Goal: Check status: Check status

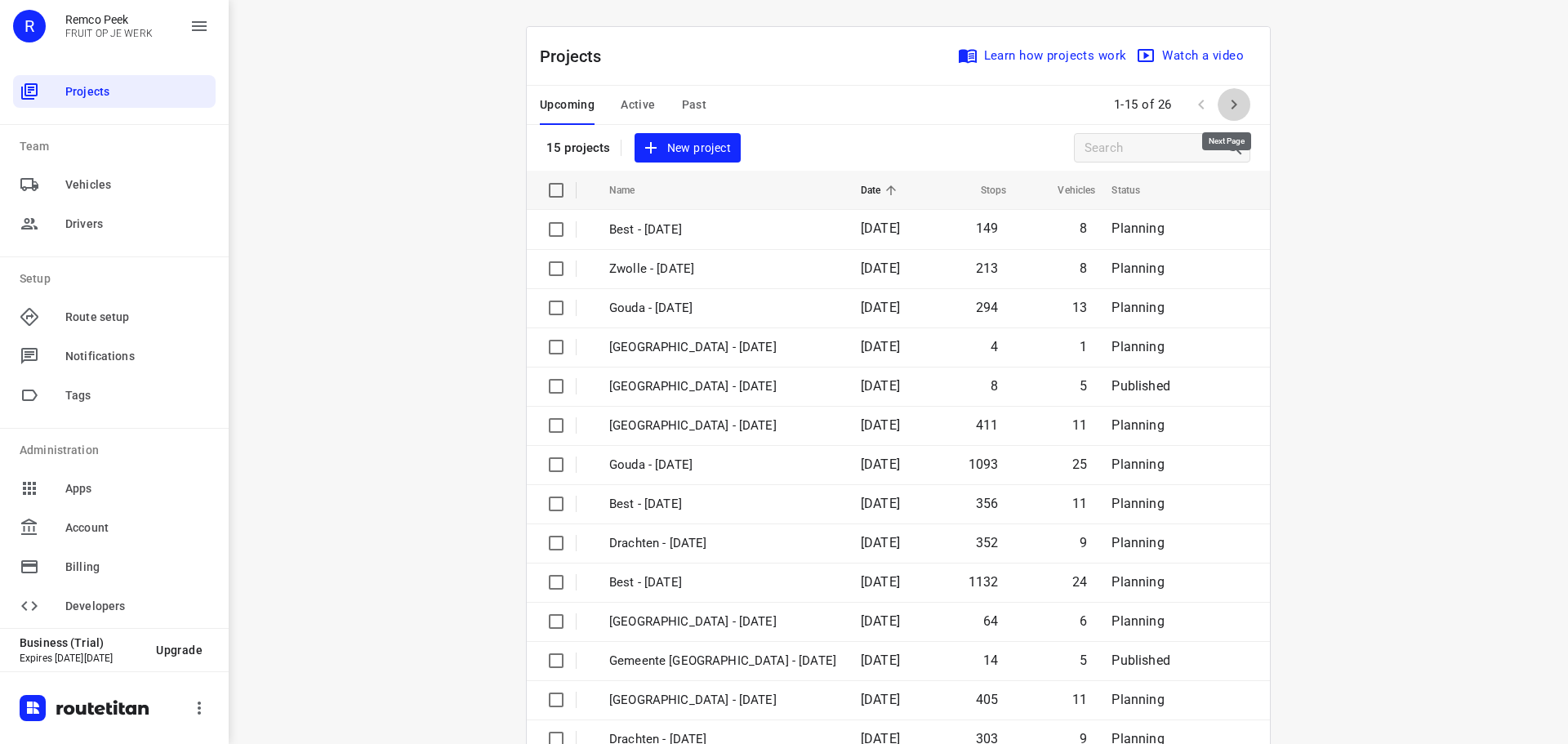
click at [1225, 104] on icon "button" at bounding box center [1233, 104] width 20 height 20
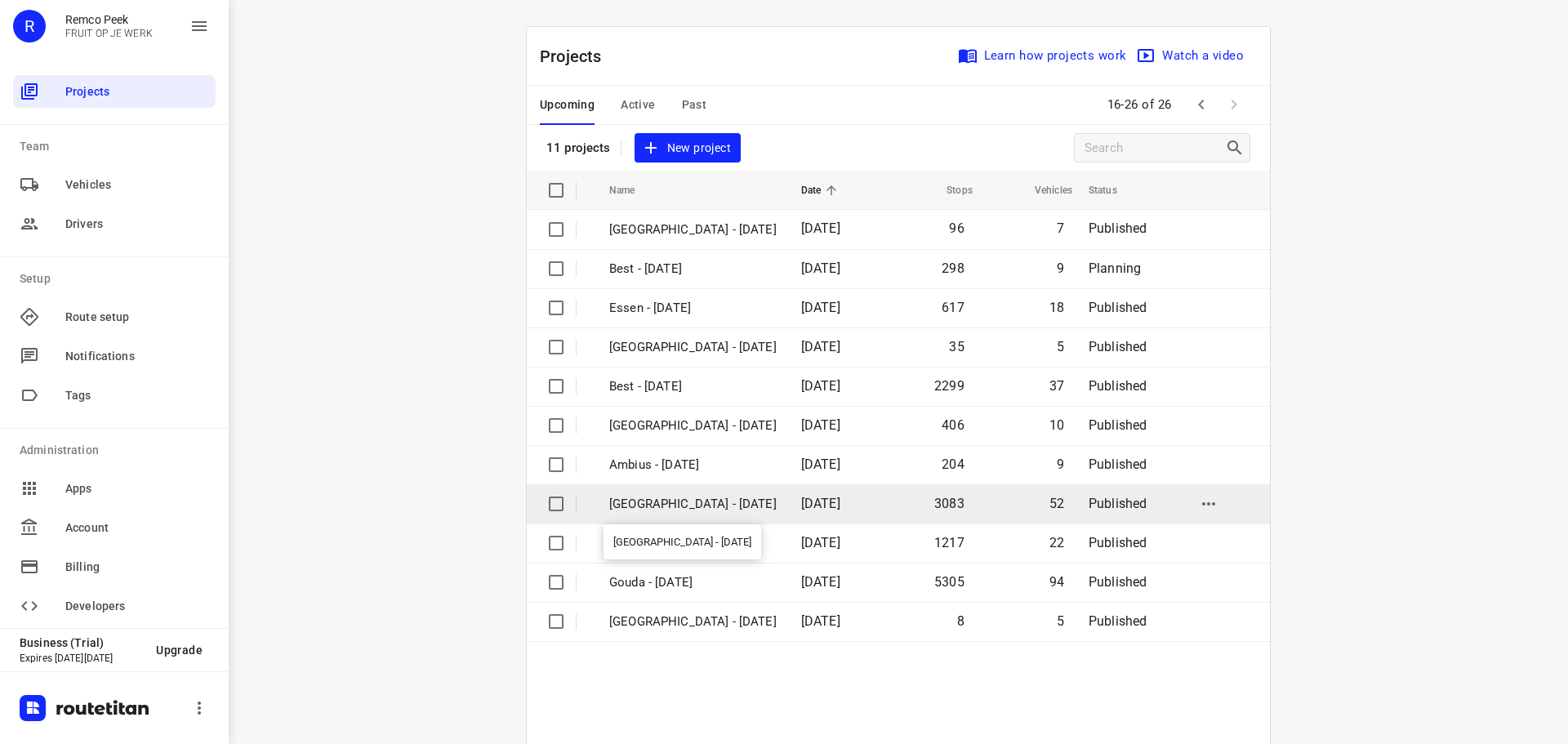
click at [671, 501] on p "[GEOGRAPHIC_DATA] - [DATE]" at bounding box center [693, 504] width 167 height 19
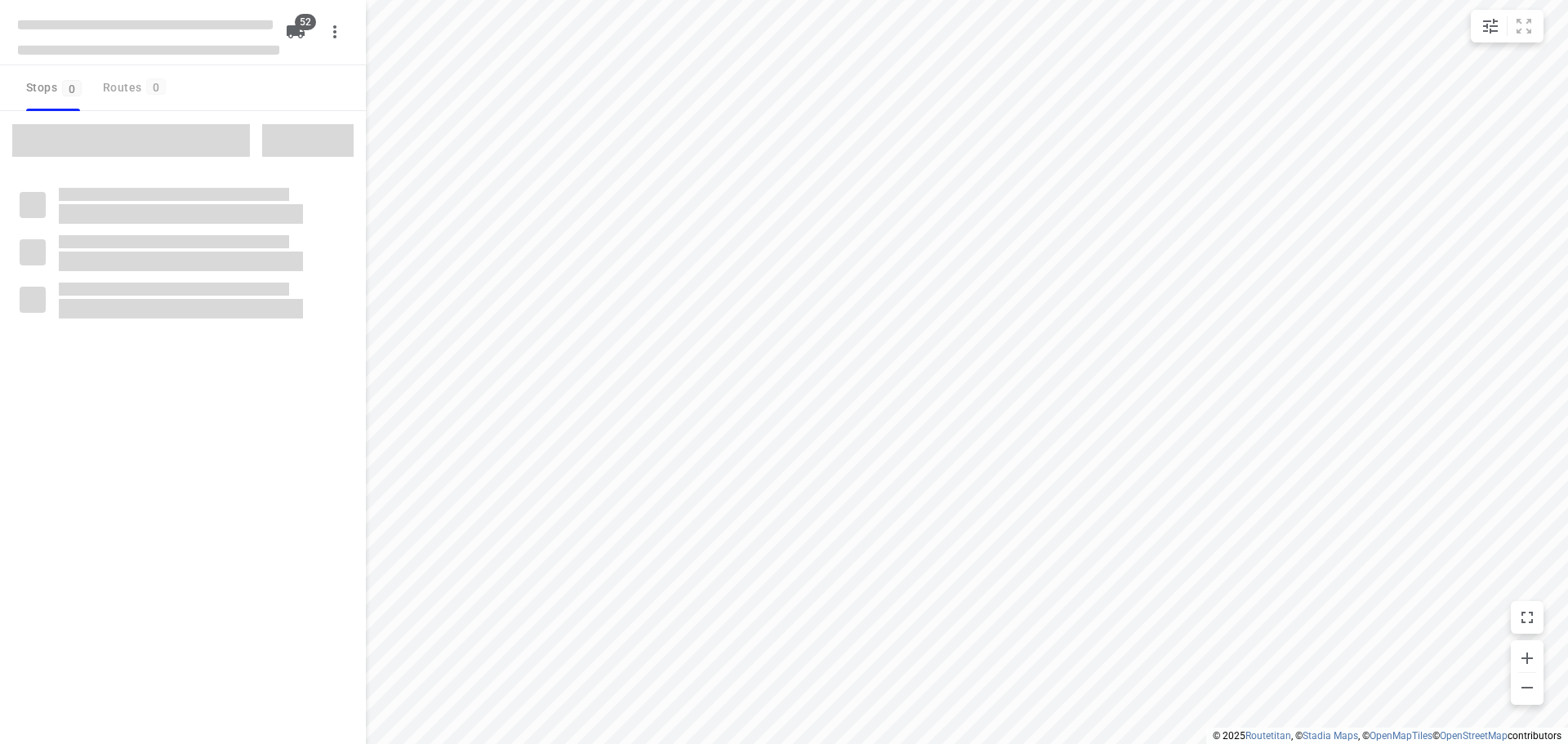
checkbox input "true"
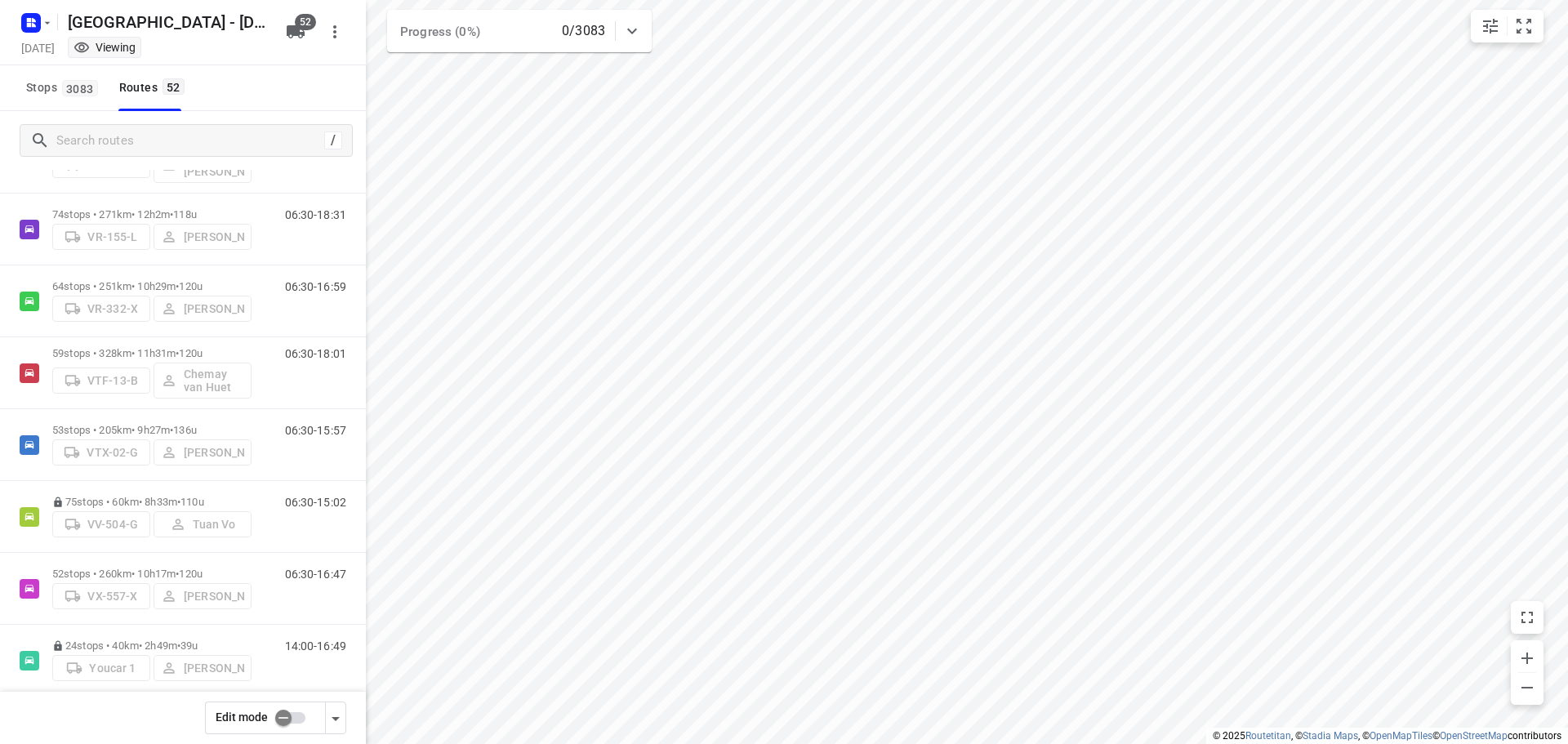
scroll to position [3268, 0]
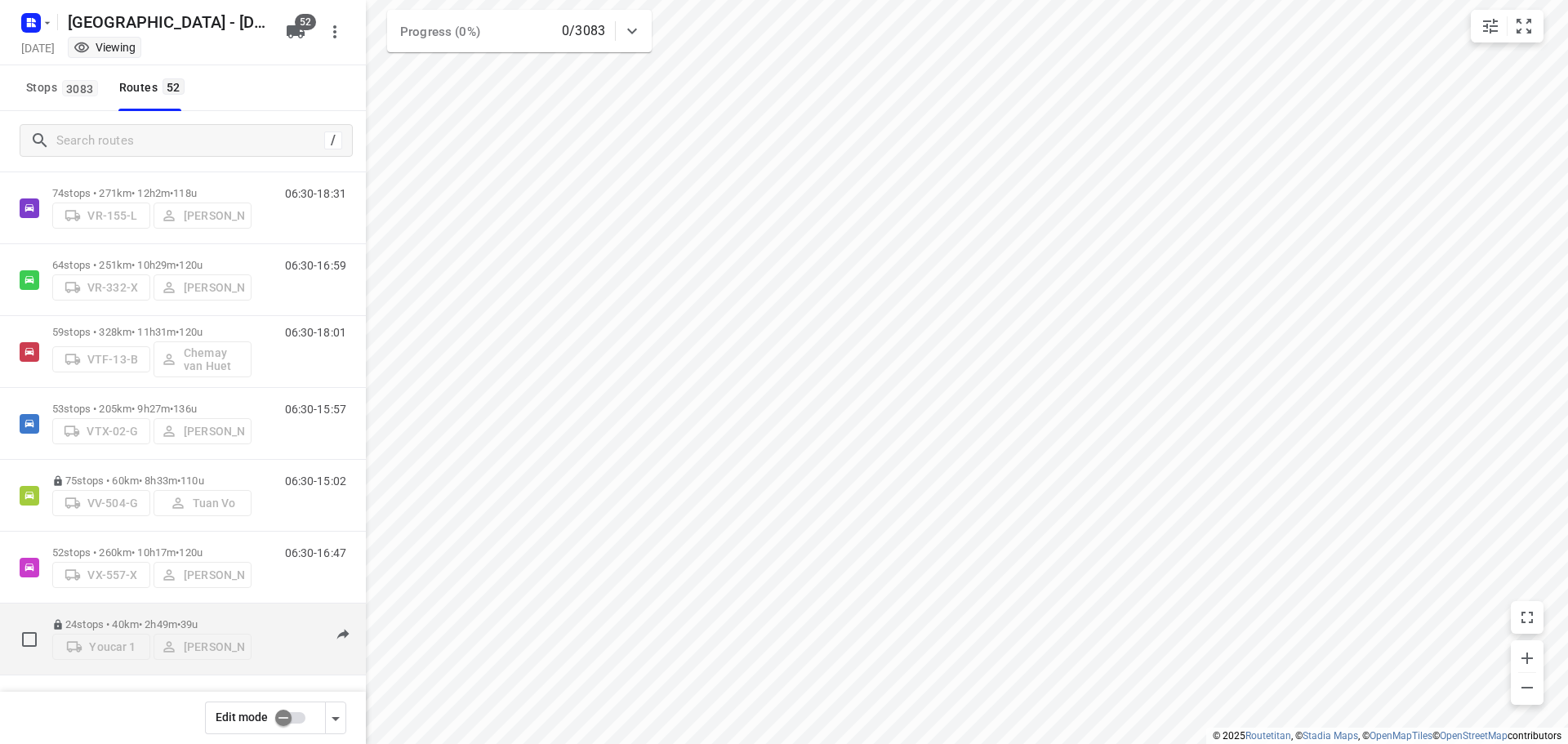
click at [170, 618] on p "24 stops • 40km • 2h49m • 39u" at bounding box center [152, 624] width 199 height 12
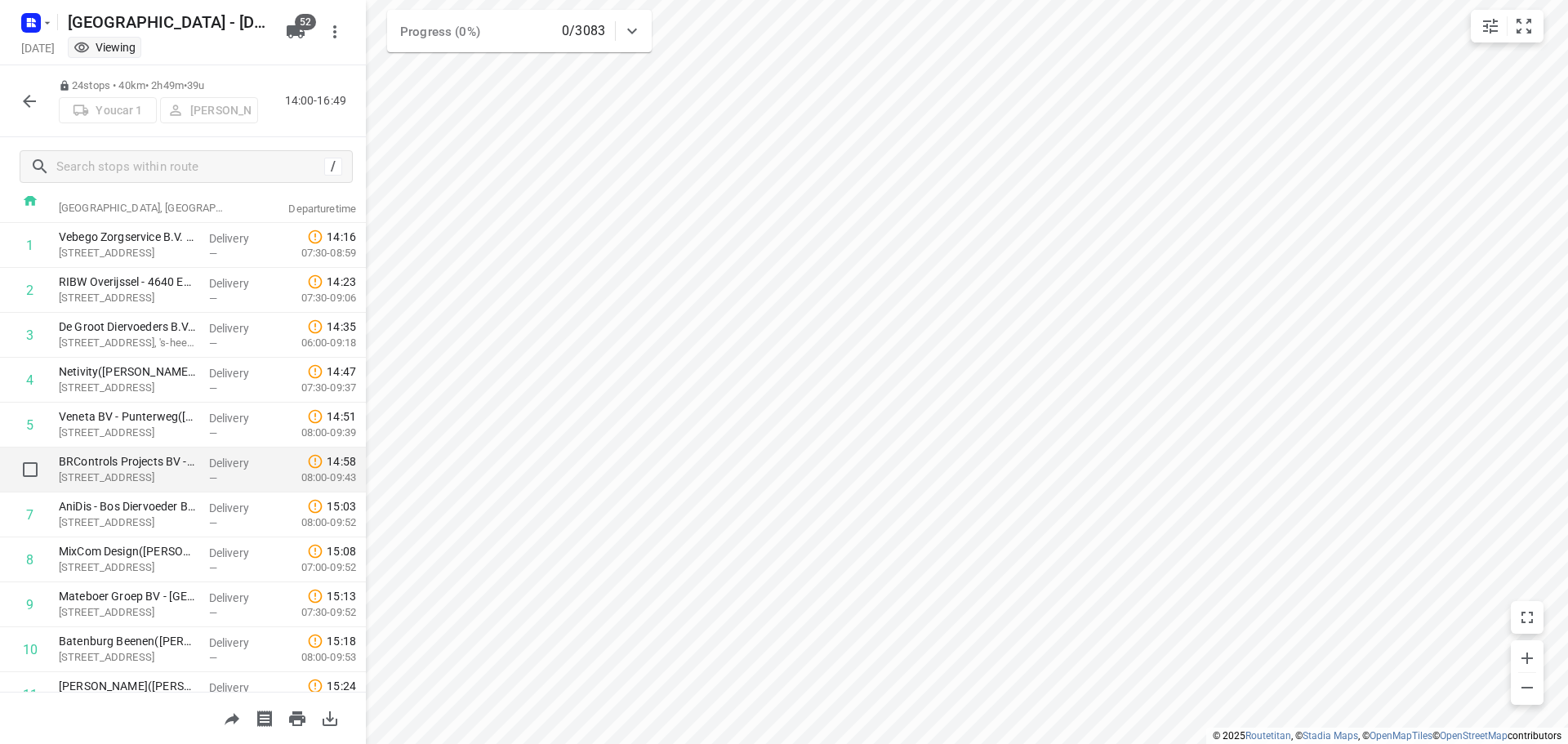
scroll to position [0, 0]
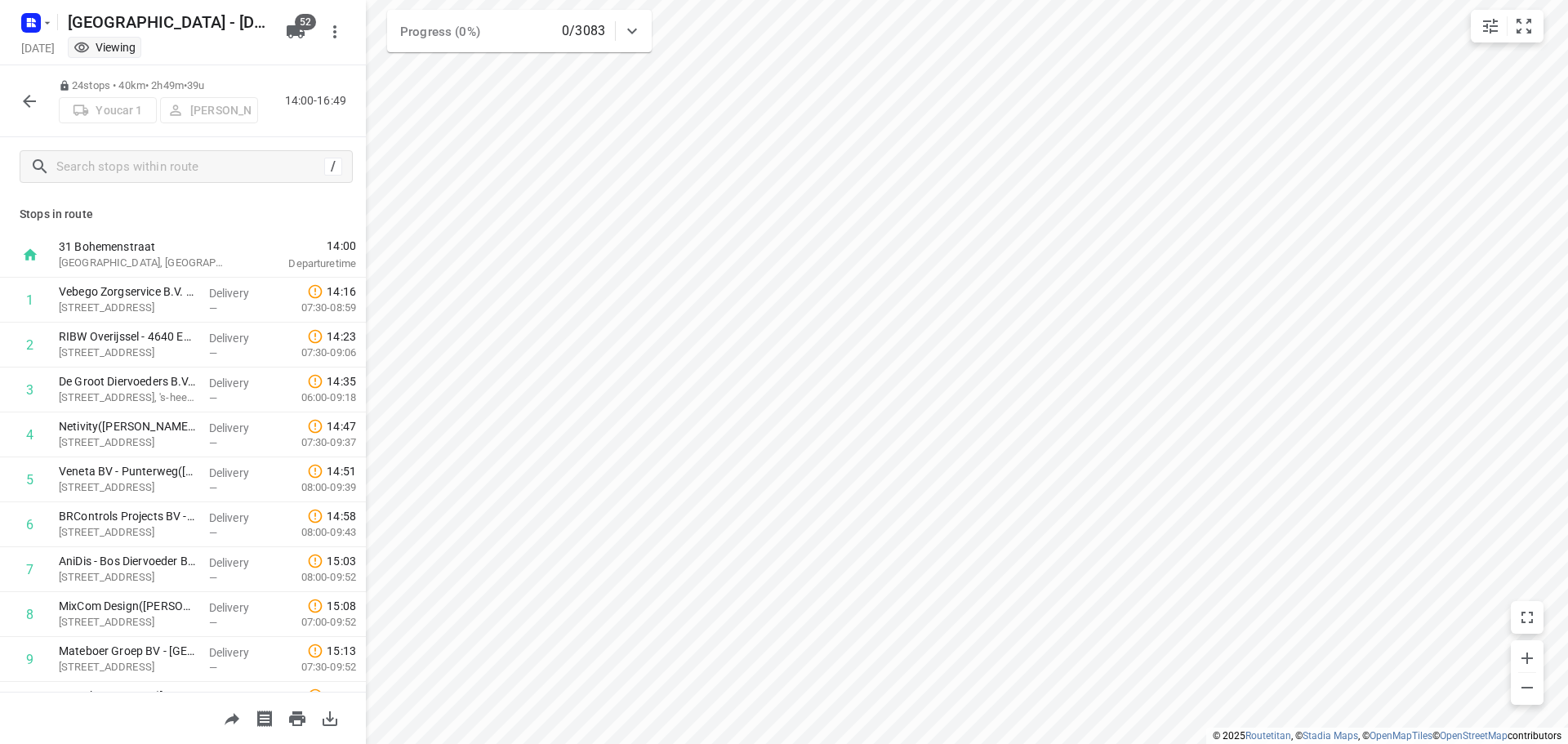
click at [26, 112] on button "button" at bounding box center [29, 100] width 33 height 33
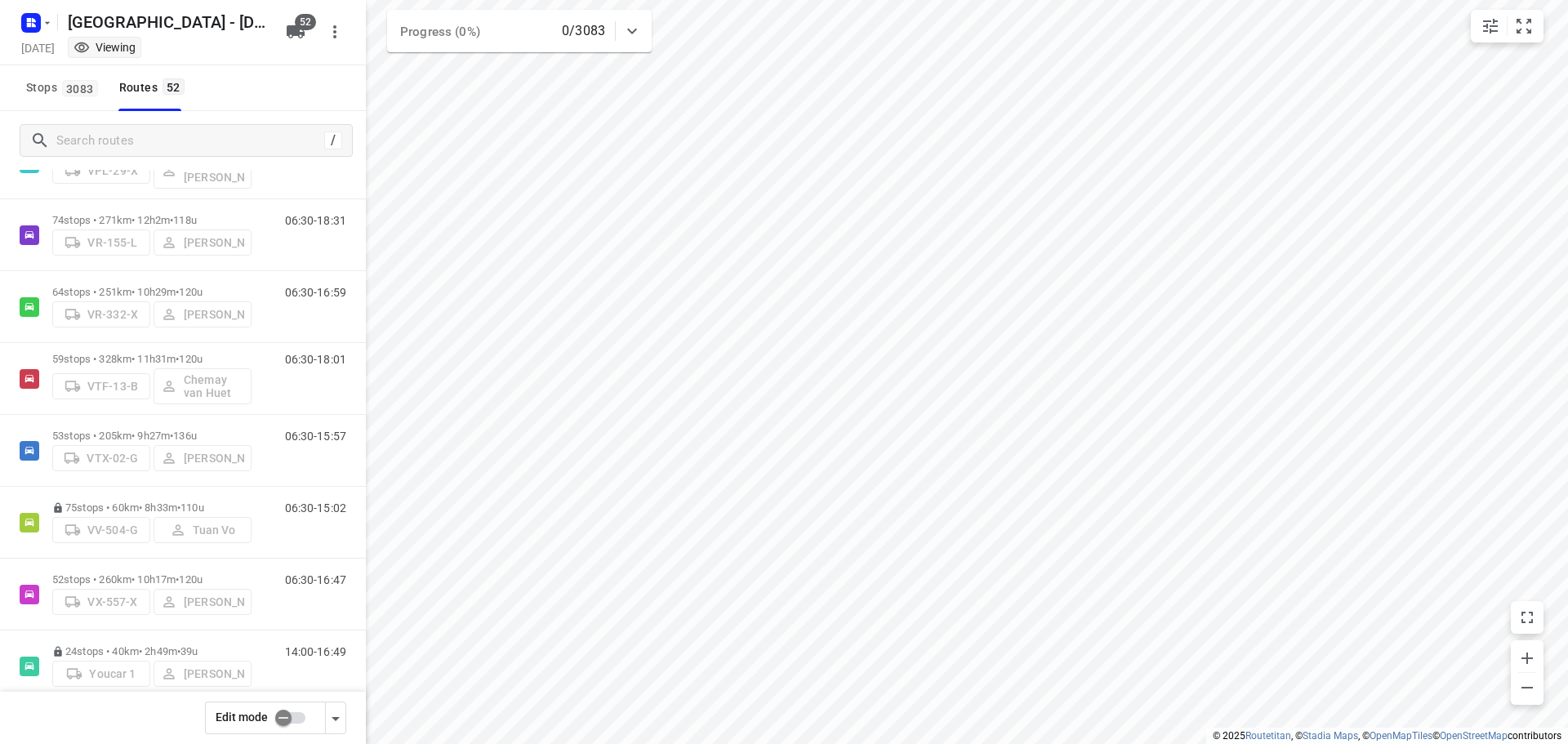
scroll to position [3268, 0]
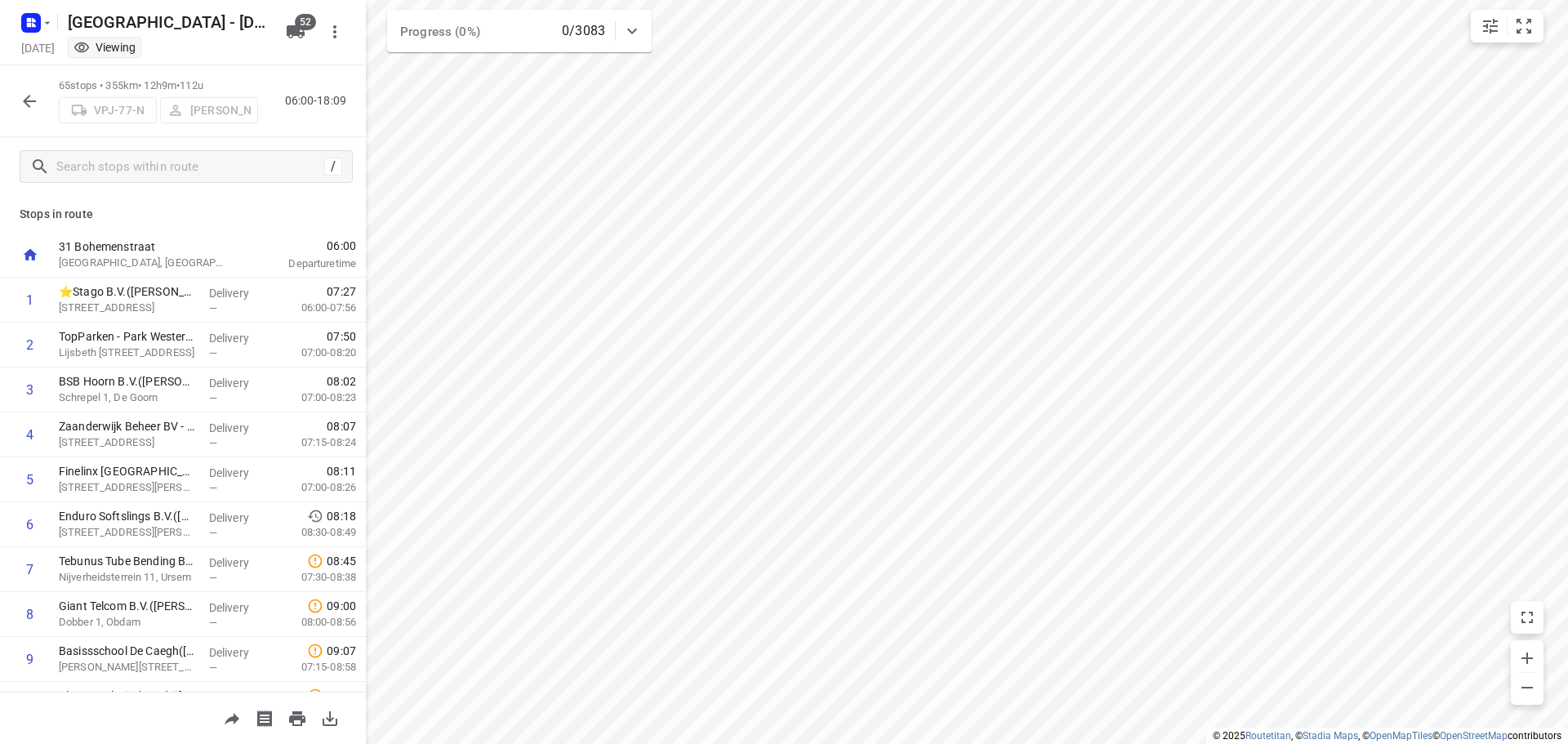
click at [23, 102] on icon "button" at bounding box center [29, 100] width 20 height 20
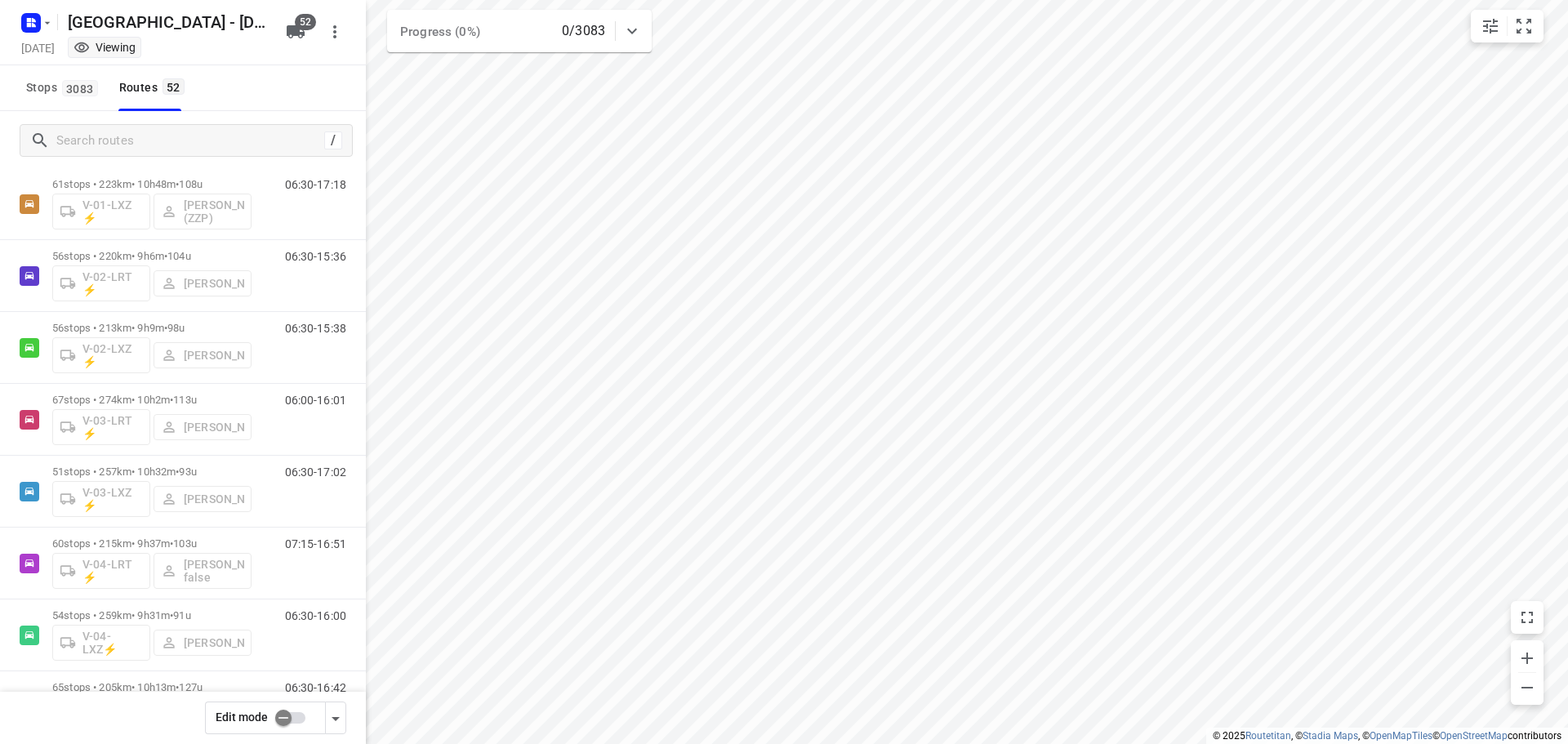
scroll to position [445, 0]
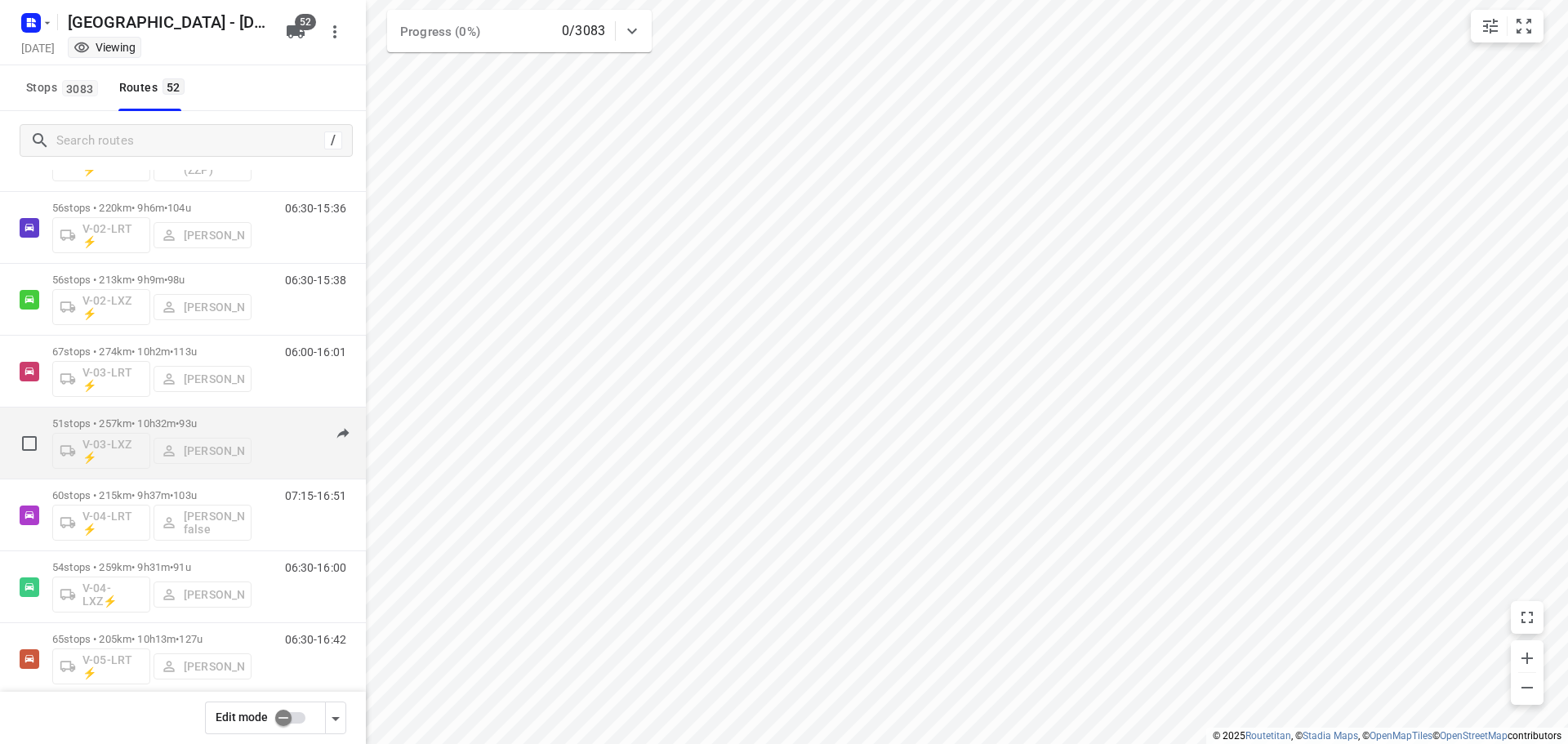
click at [137, 423] on p "51 stops • 257km • 10h32m • 93u" at bounding box center [152, 423] width 199 height 12
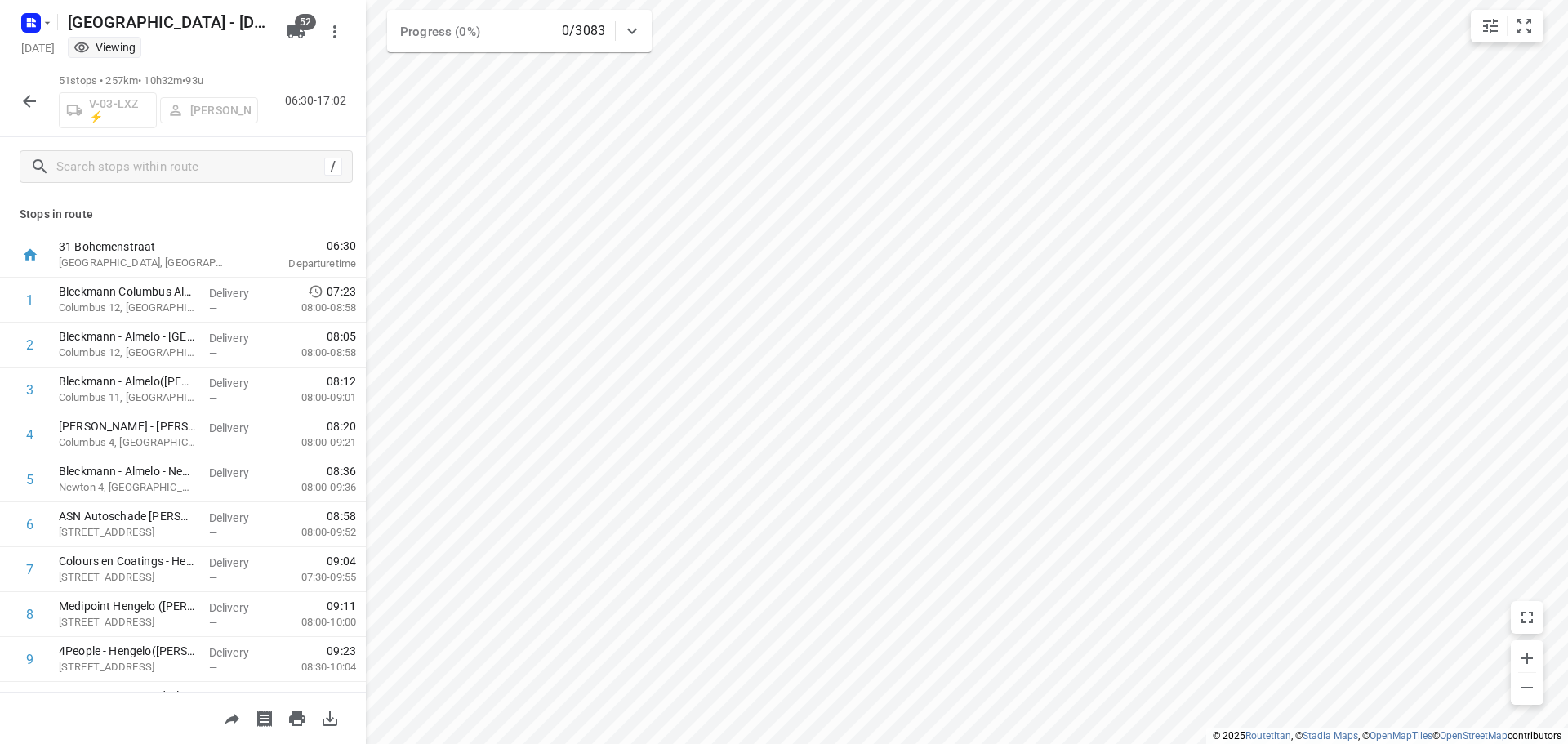
click at [23, 96] on icon "button" at bounding box center [29, 100] width 20 height 20
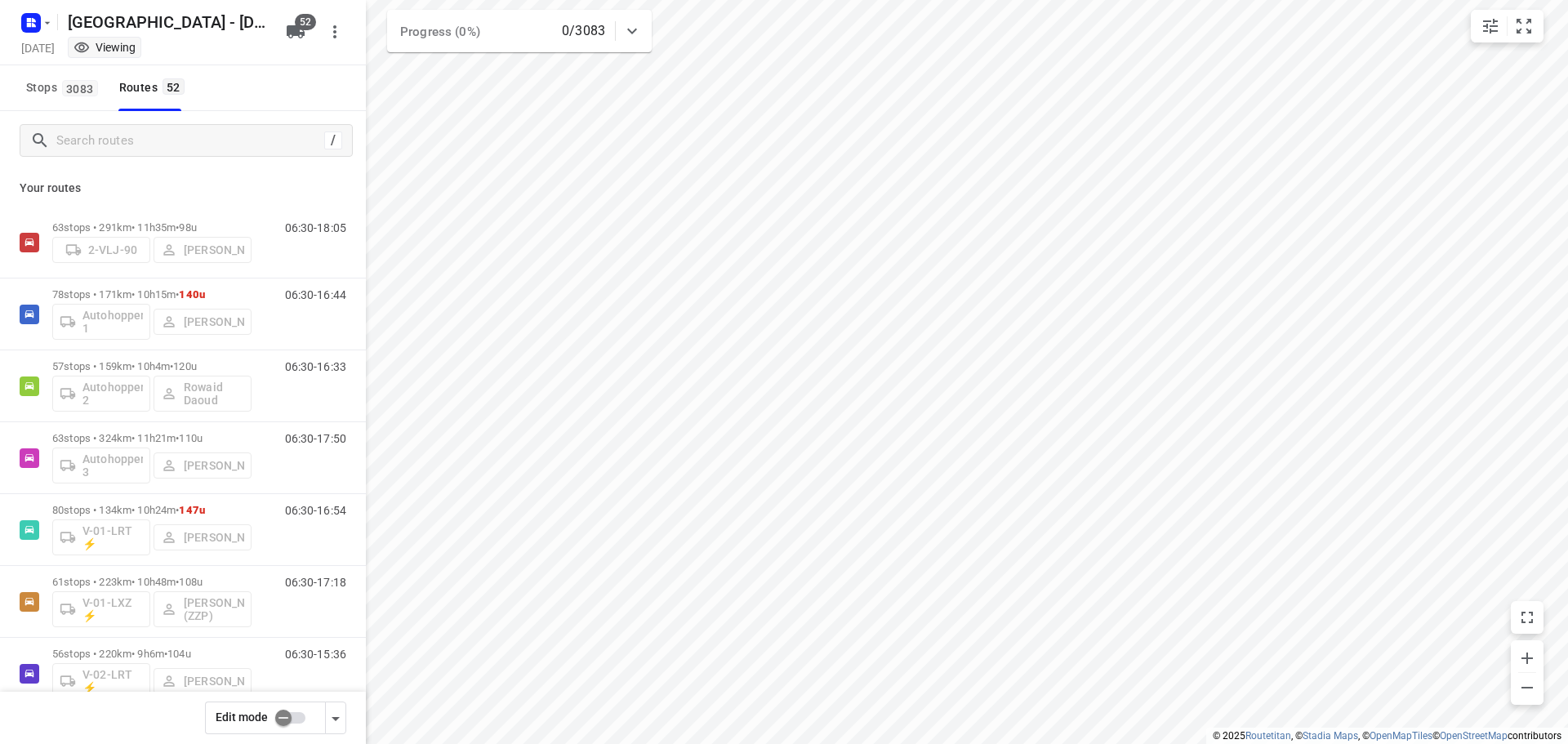
scroll to position [3268, 0]
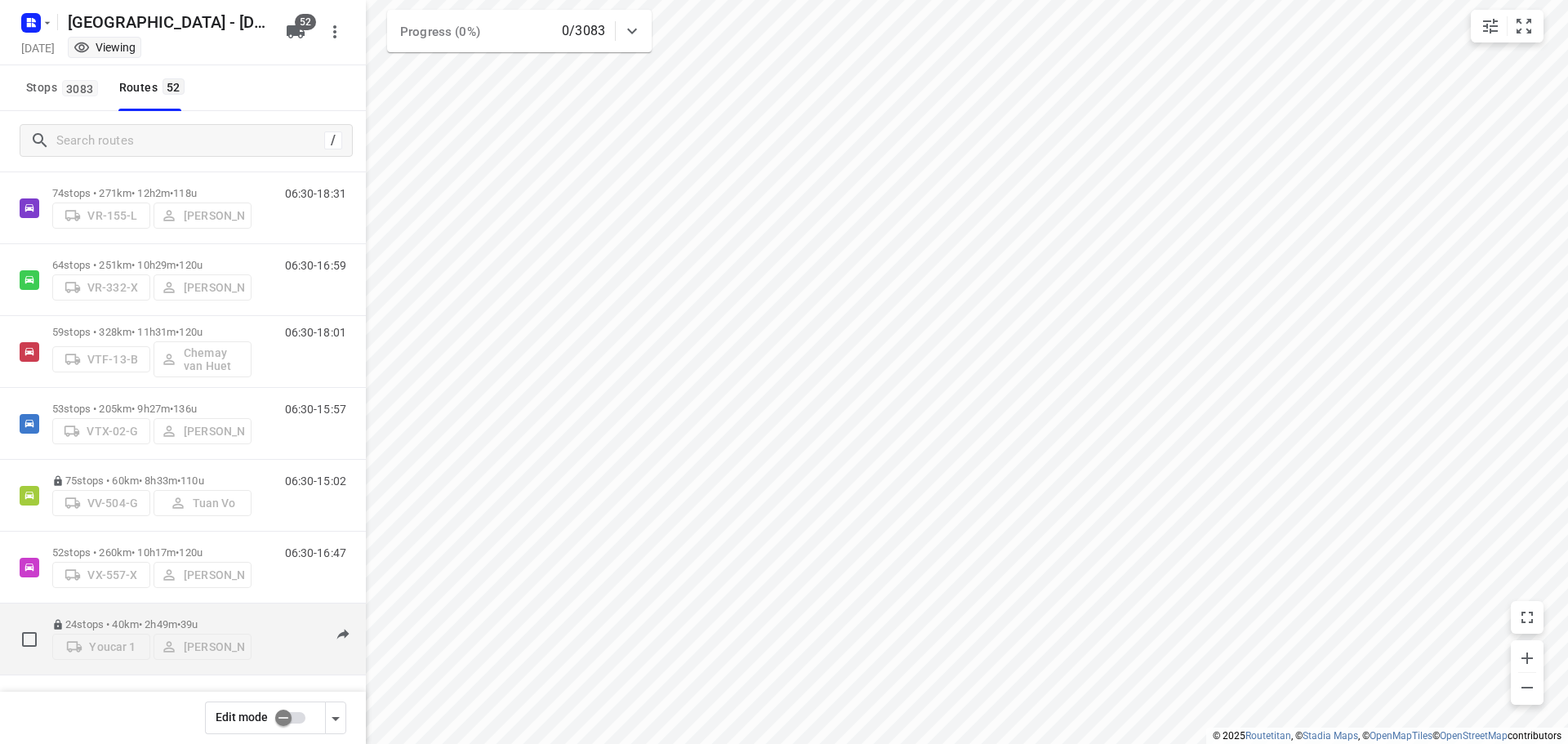
click at [258, 613] on div "24 stops • 40km • 2h49m • 39u Youcar 1 [PERSON_NAME] 14:00-16:49" at bounding box center [208, 639] width 313 height 58
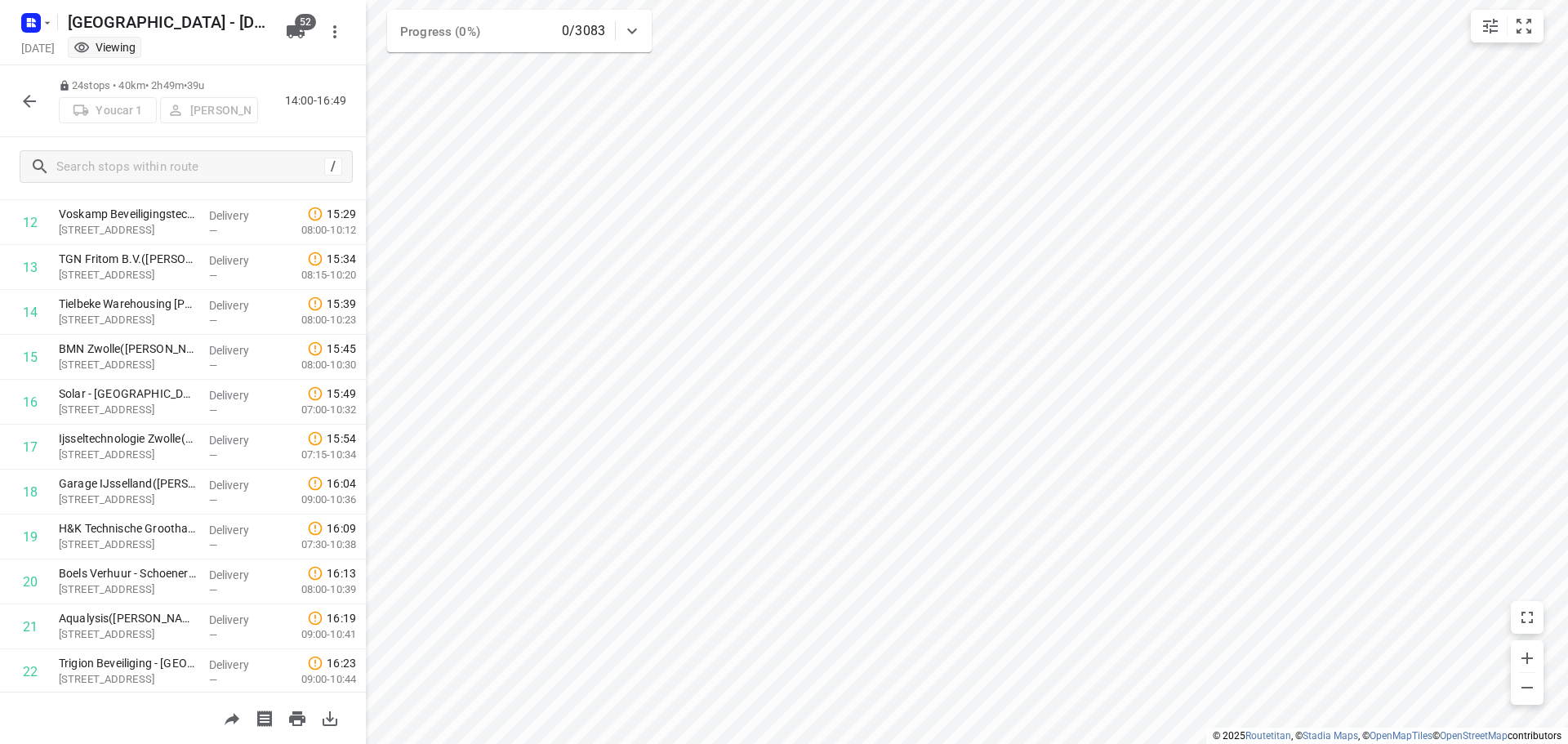
scroll to position [709, 0]
click at [28, 100] on icon "button" at bounding box center [29, 100] width 20 height 20
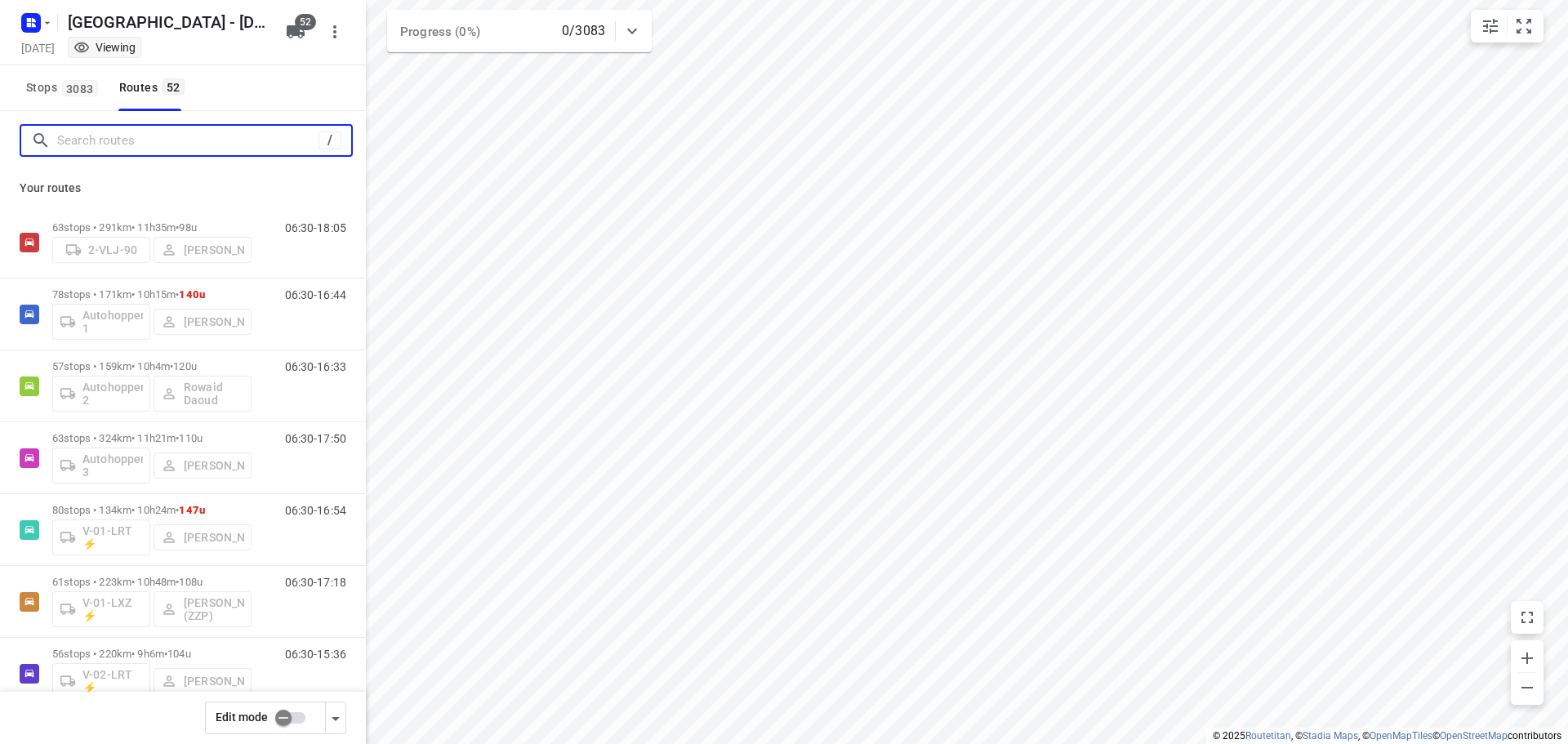
click at [130, 152] on input "Search routes" at bounding box center [187, 140] width 261 height 25
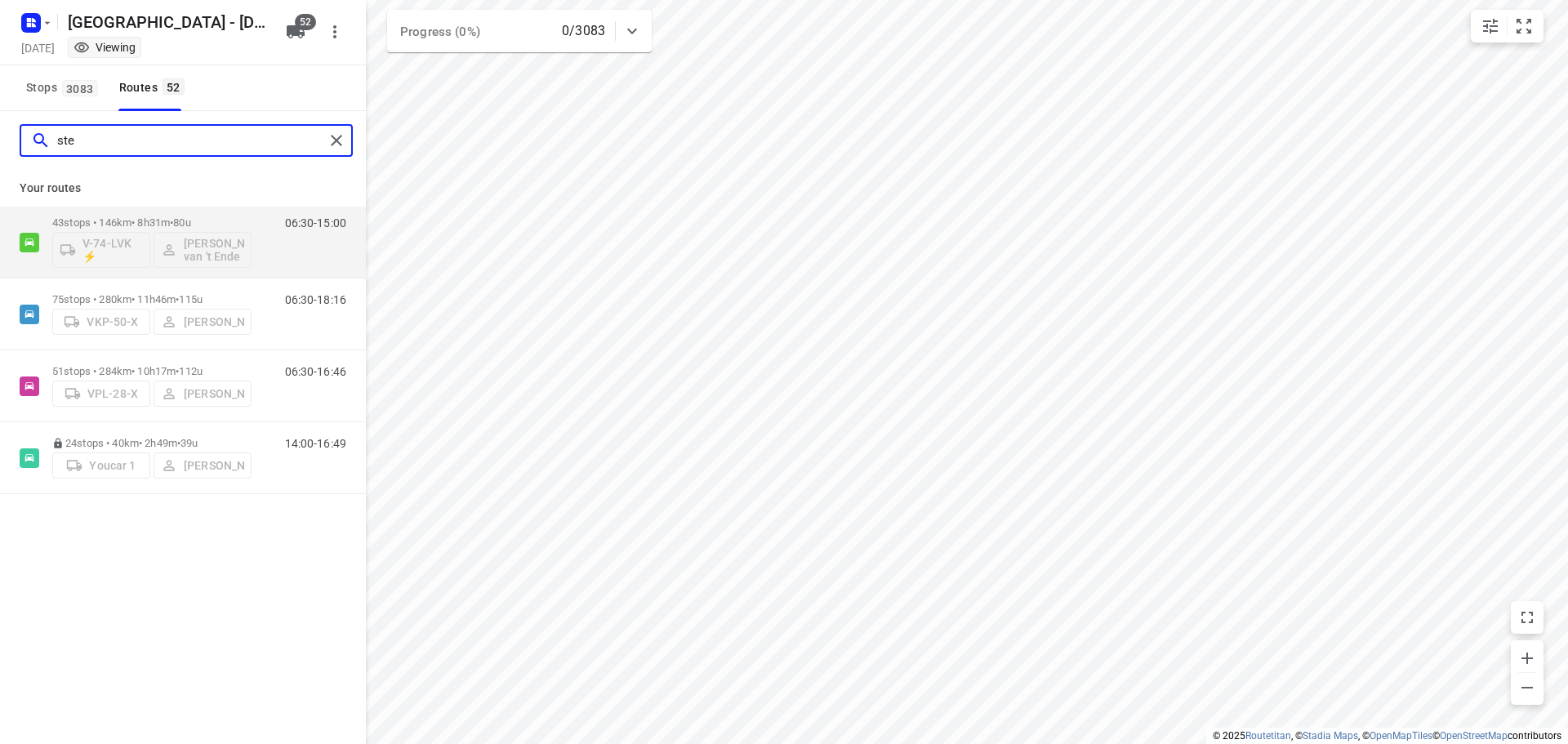
type input "sten"
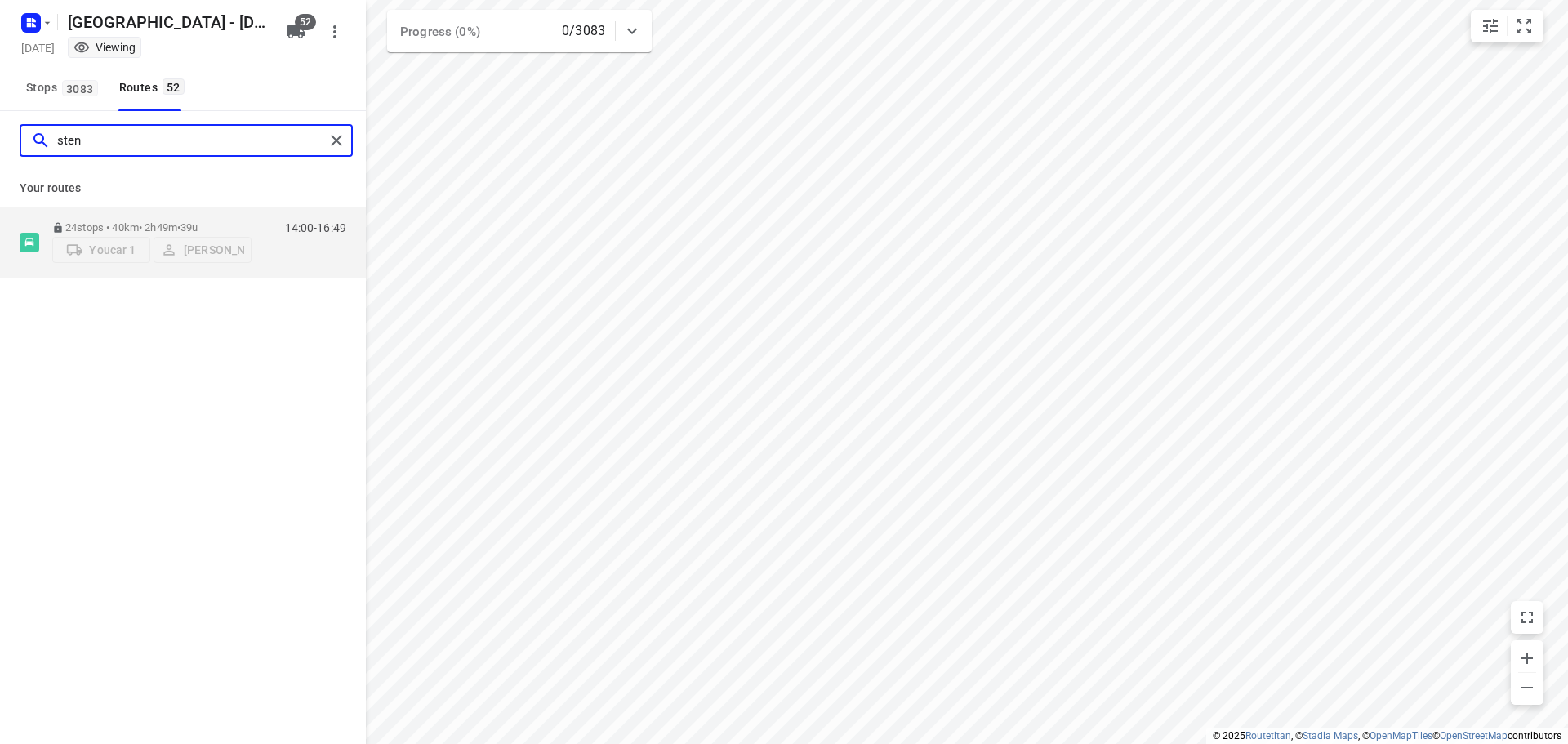
click at [195, 151] on input "sten" at bounding box center [190, 140] width 267 height 25
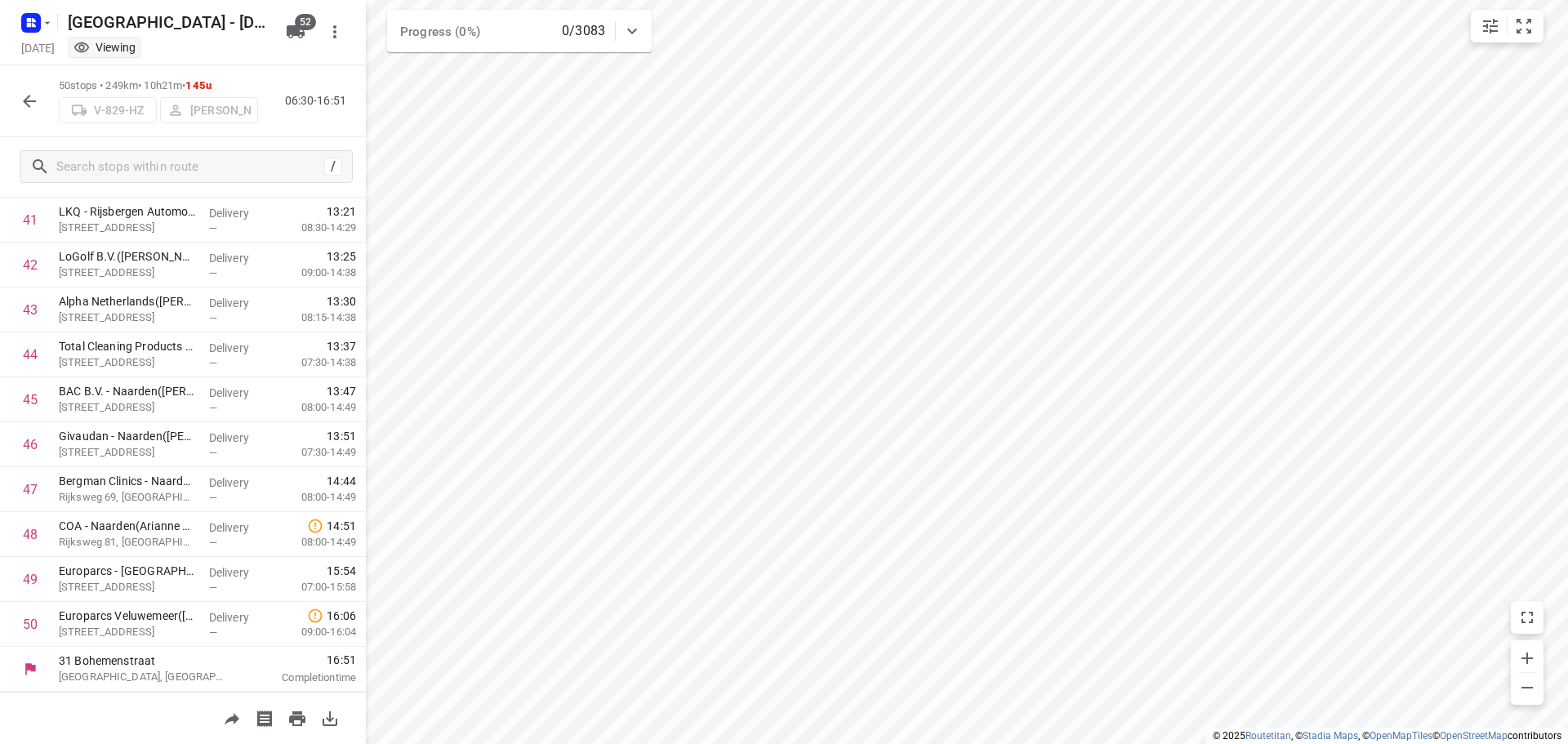
scroll to position [1877, 0]
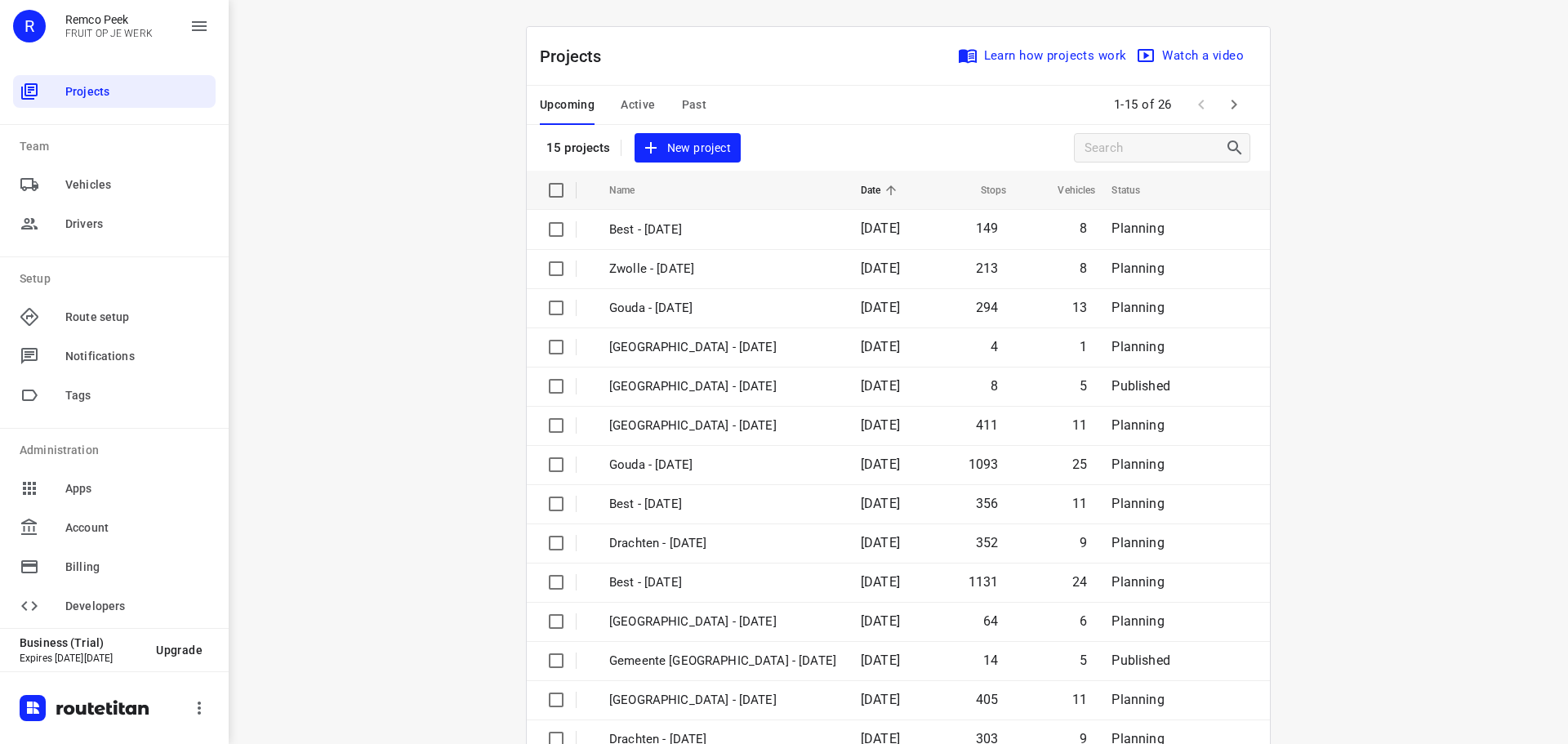
click at [636, 104] on span "Active" at bounding box center [637, 105] width 34 height 20
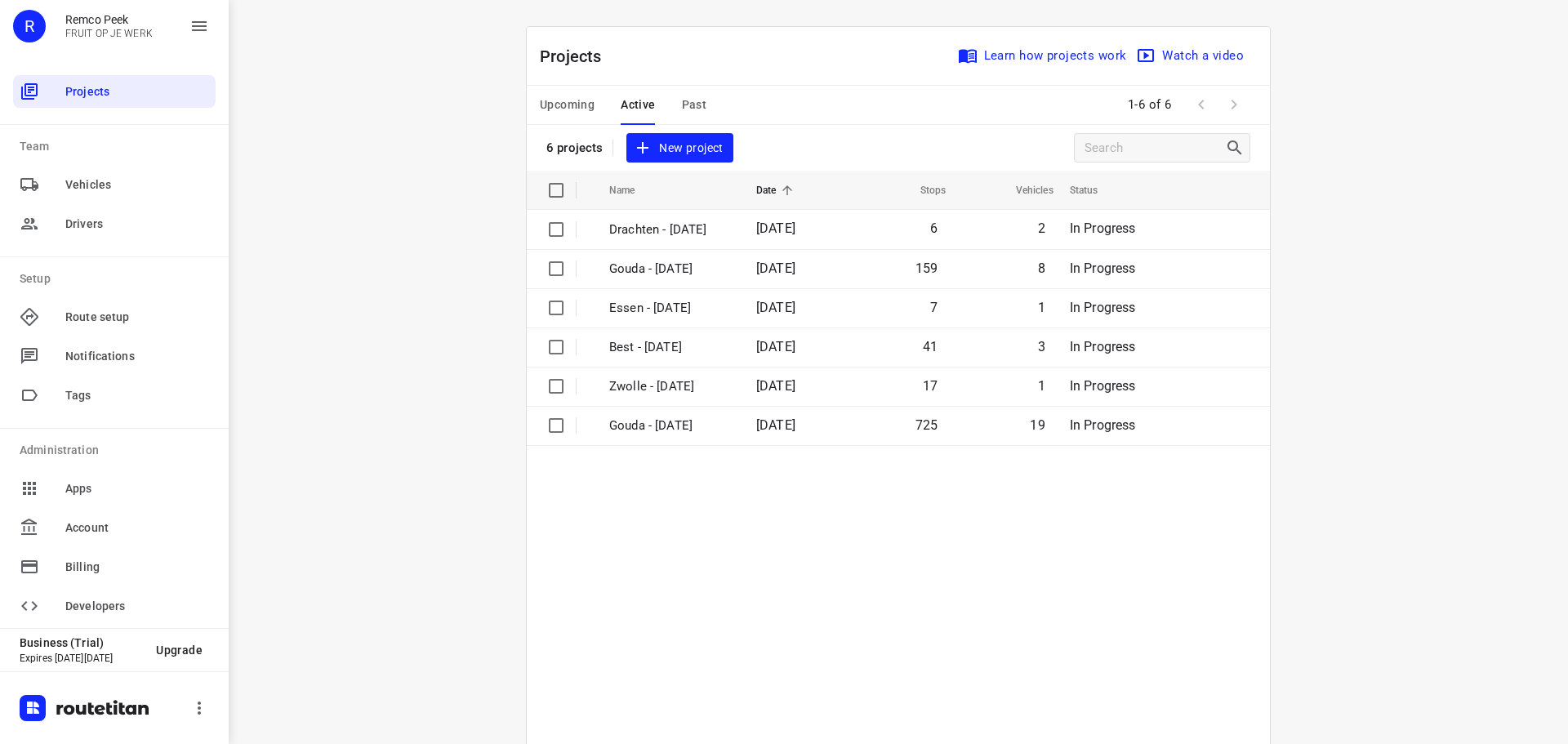
click at [565, 94] on button "Upcoming" at bounding box center [566, 105] width 55 height 39
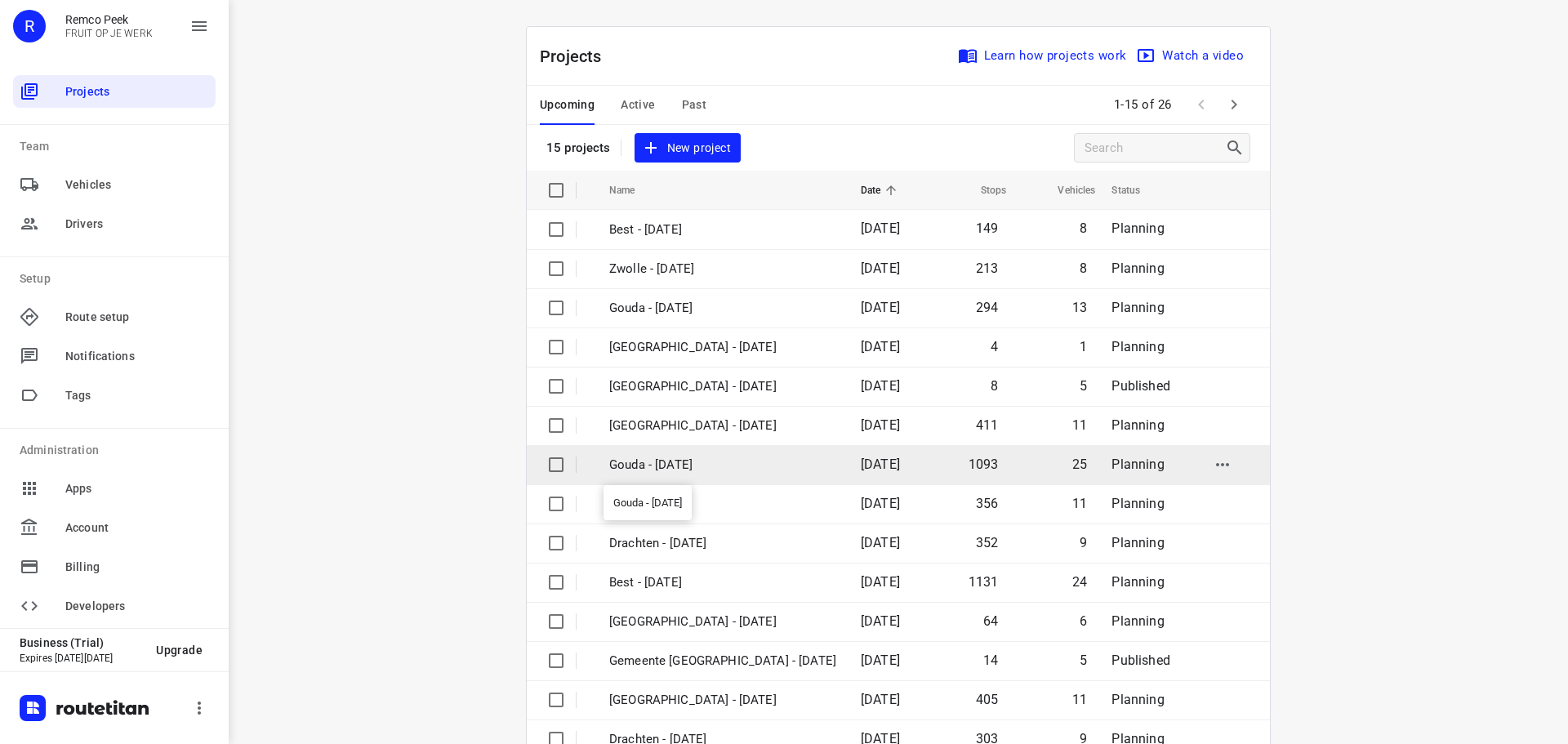
click at [694, 463] on p "Gouda - [DATE]" at bounding box center [723, 465] width 227 height 19
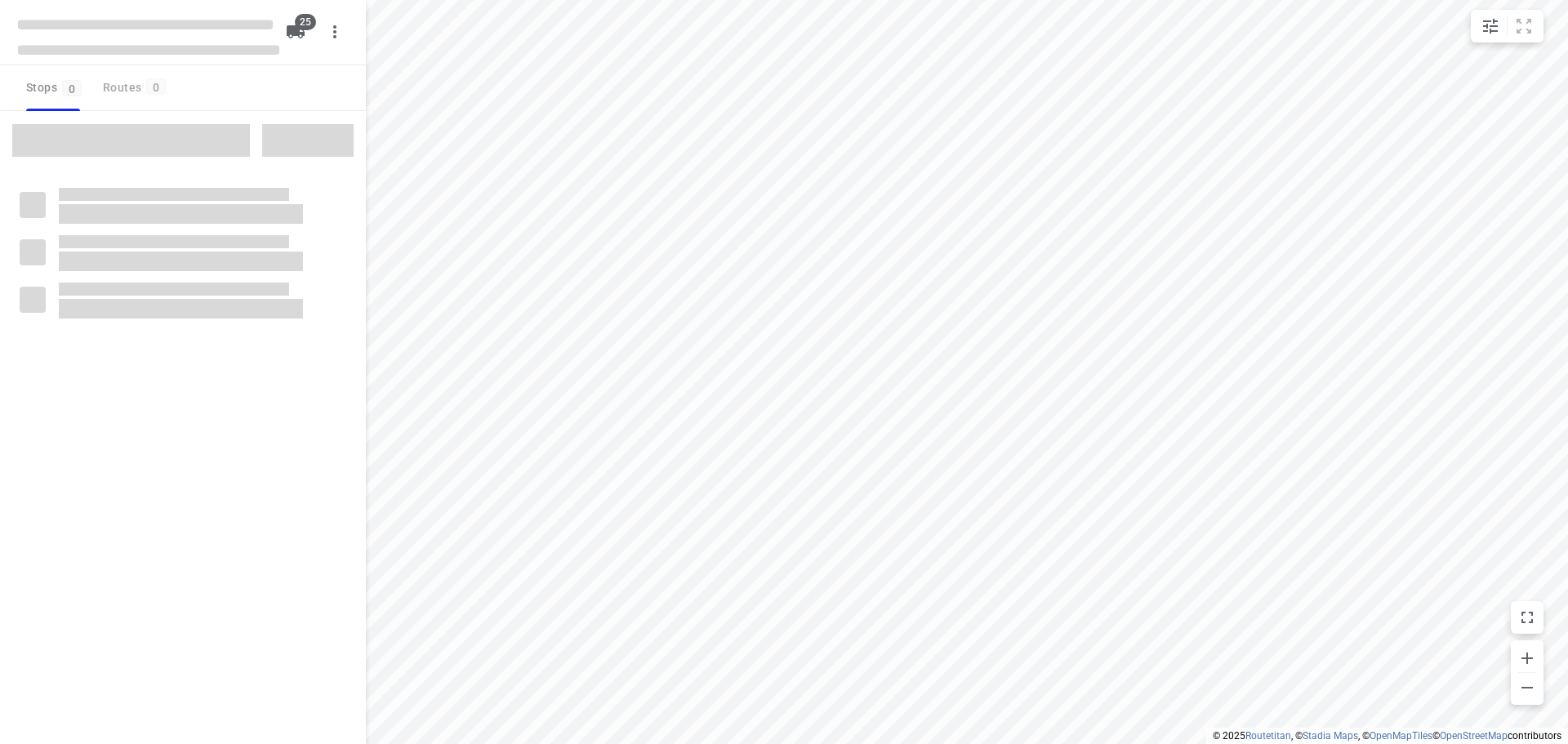
checkbox input "true"
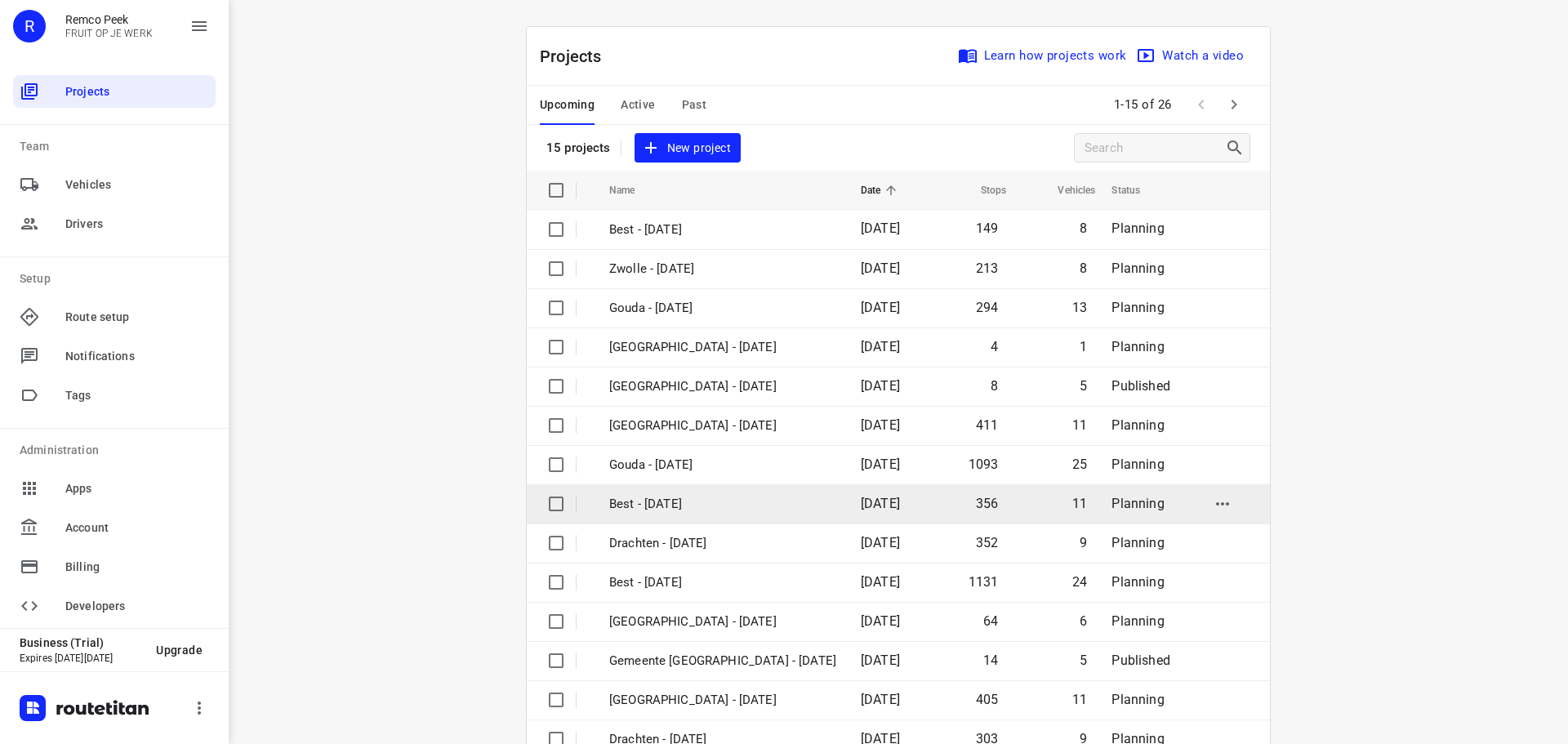
click at [667, 502] on p "Best - [DATE]" at bounding box center [723, 504] width 227 height 19
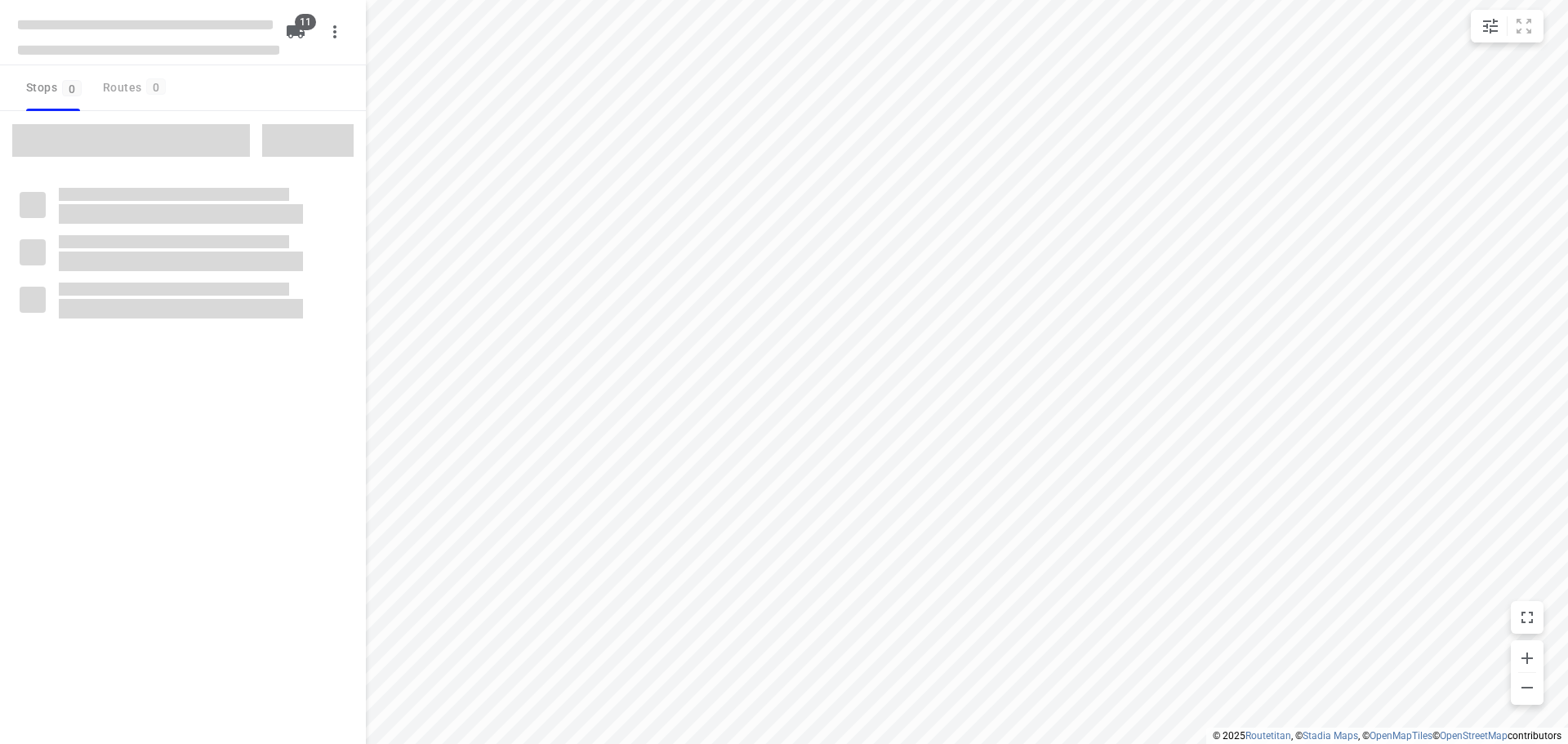
checkbox input "true"
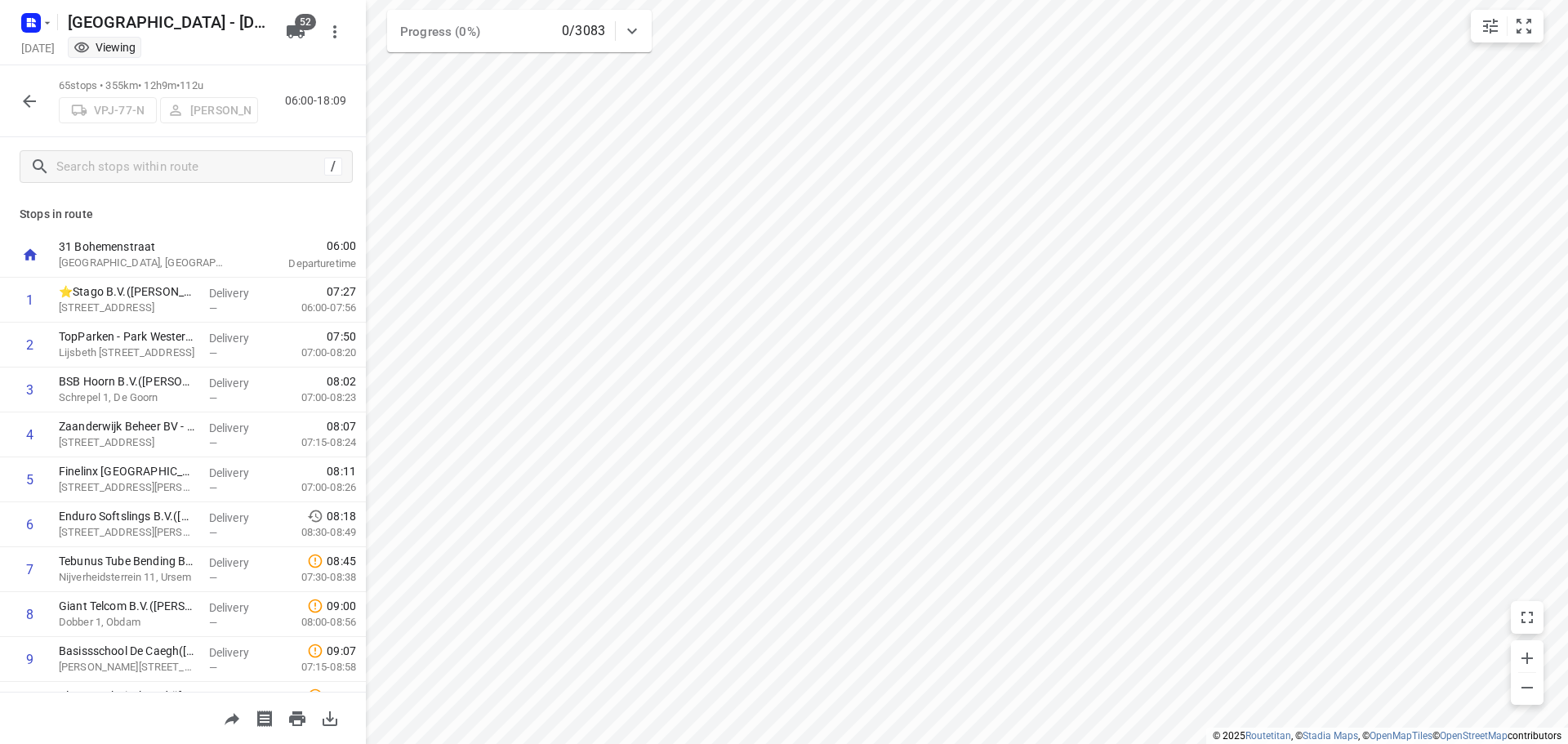
scroll to position [1877, 0]
